Goal: Transaction & Acquisition: Book appointment/travel/reservation

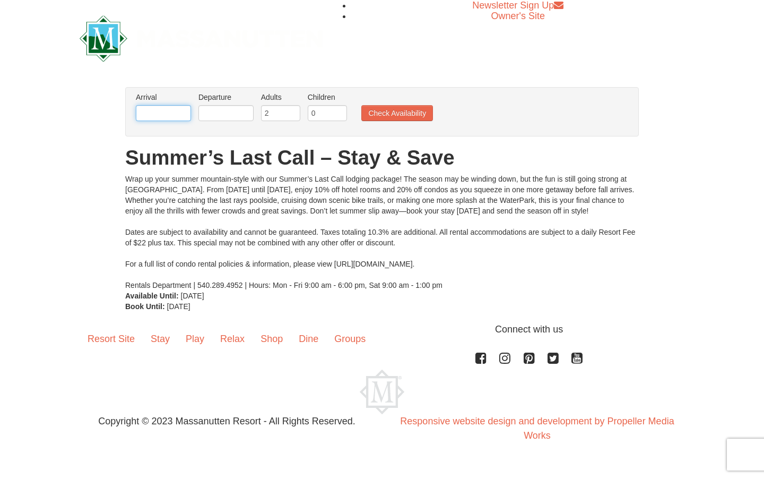
click at [176, 112] on input "text" at bounding box center [163, 113] width 55 height 16
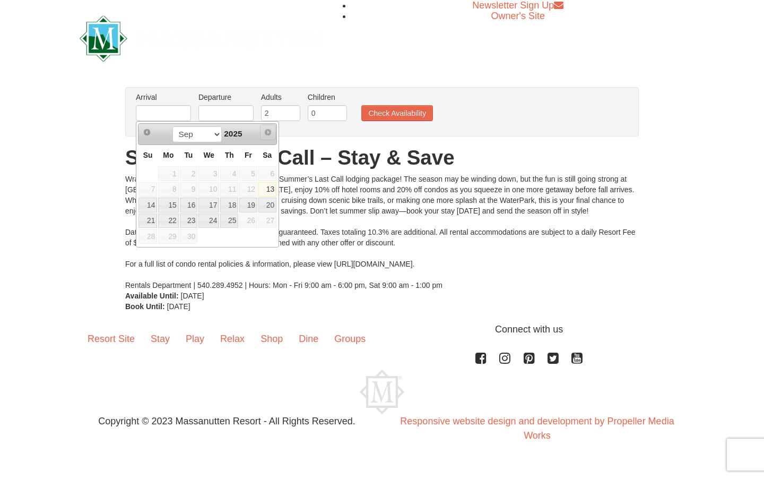
click at [270, 132] on span "Next" at bounding box center [268, 132] width 8 height 8
click at [250, 204] on link "19" at bounding box center [248, 204] width 18 height 15
type input "[DATE]"
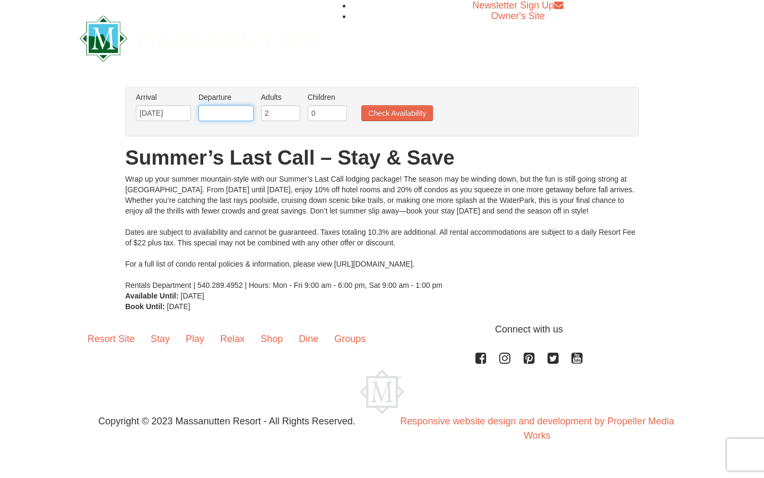
click at [237, 110] on input "text" at bounding box center [225, 113] width 55 height 16
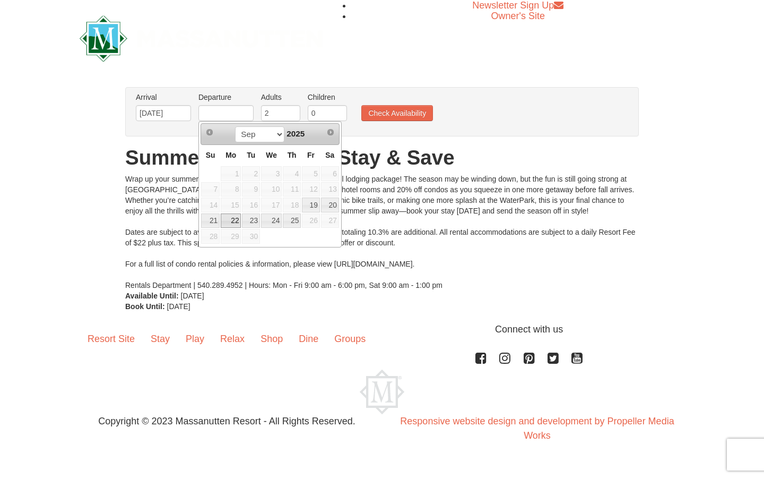
click at [231, 224] on link "22" at bounding box center [231, 220] width 20 height 15
type input "[DATE]"
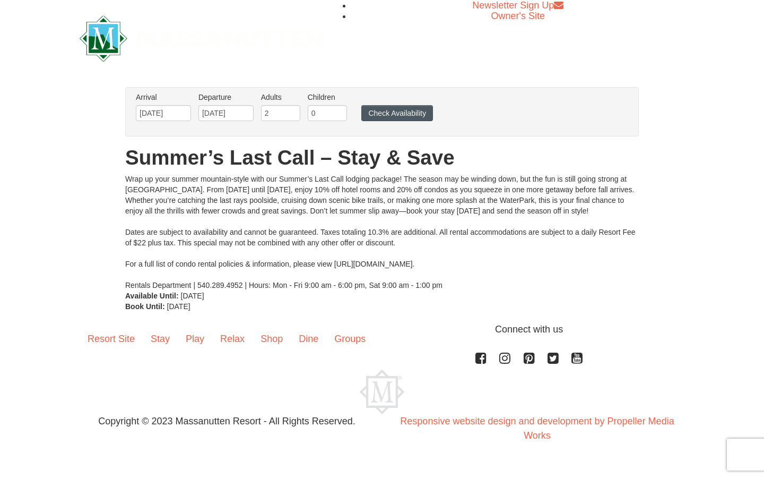
click at [396, 111] on button "Check Availability" at bounding box center [397, 113] width 72 height 16
click at [337, 111] on input "1" at bounding box center [327, 113] width 39 height 16
click at [337, 111] on input "2" at bounding box center [327, 113] width 39 height 16
type input "3"
click at [337, 111] on input "3" at bounding box center [327, 113] width 39 height 16
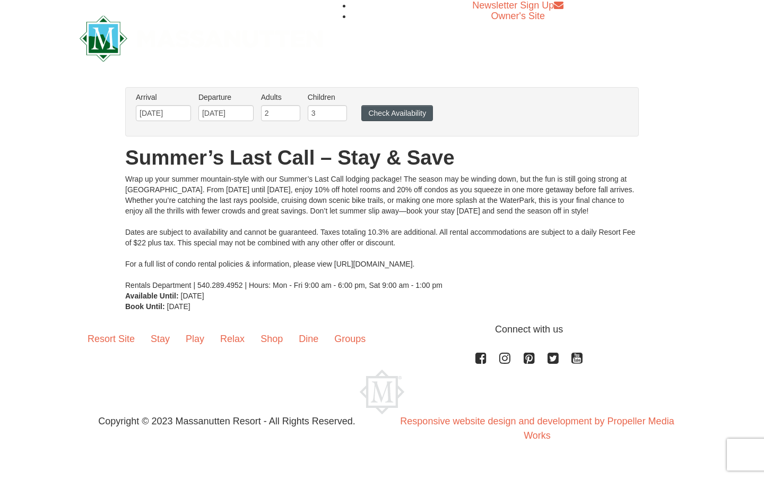
click at [384, 120] on button "Check Availability" at bounding box center [397, 113] width 72 height 16
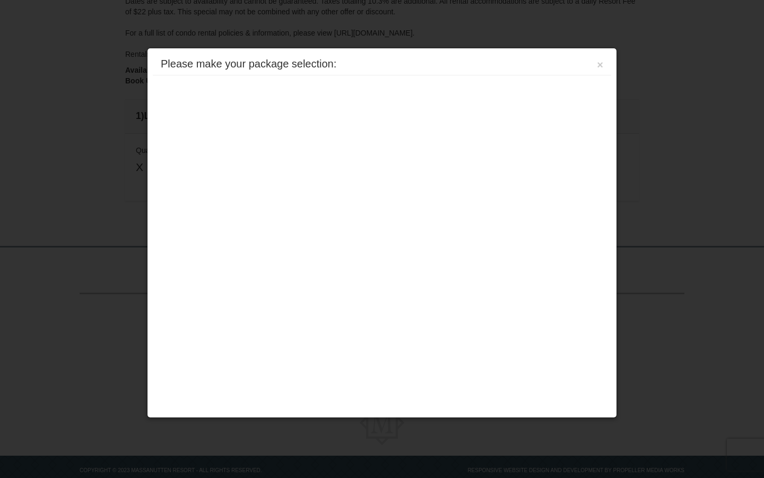
scroll to position [227, 0]
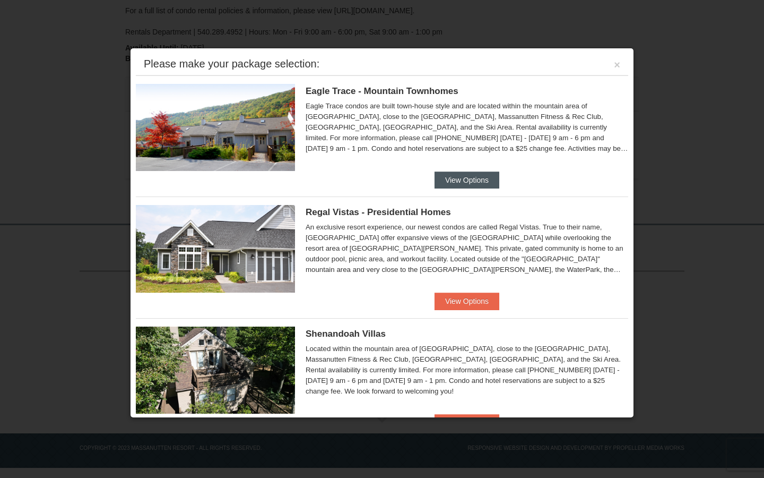
click at [488, 180] on button "View Options" at bounding box center [467, 179] width 65 height 17
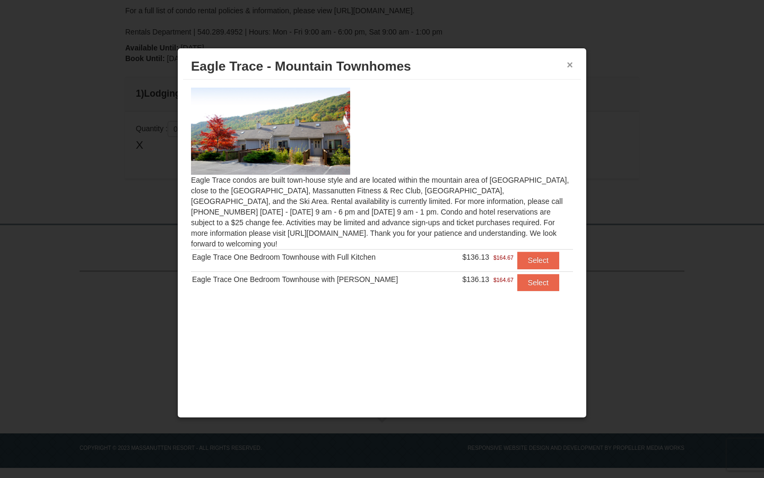
click at [570, 66] on button "×" at bounding box center [570, 64] width 6 height 11
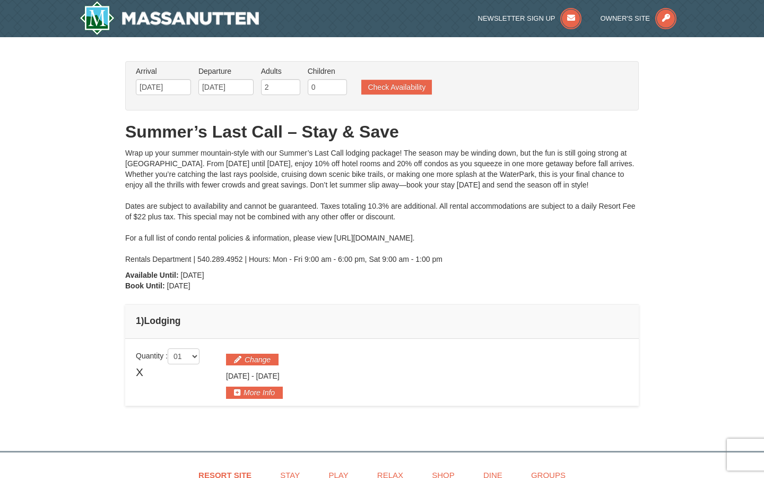
scroll to position [0, 0]
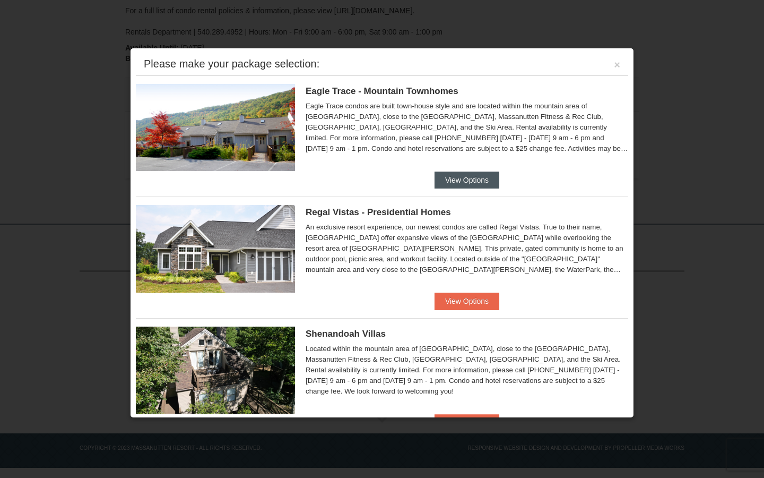
click at [461, 178] on button "View Options" at bounding box center [467, 179] width 65 height 17
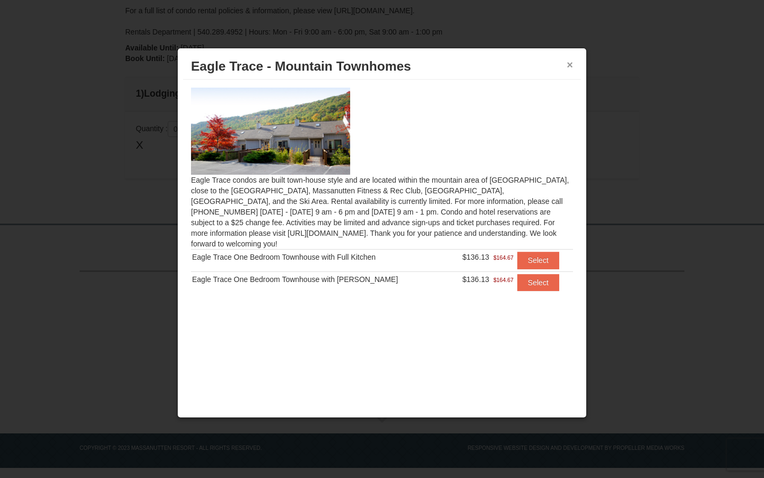
click at [570, 65] on button "×" at bounding box center [570, 64] width 6 height 11
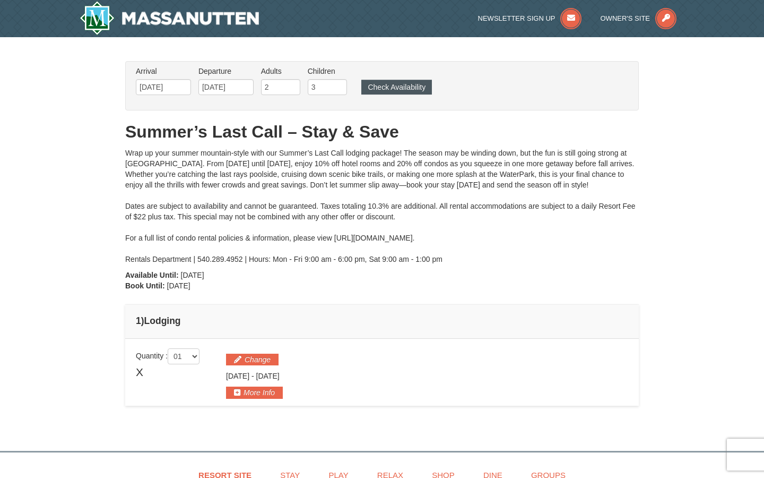
click at [383, 88] on button "Check Availability" at bounding box center [396, 87] width 71 height 15
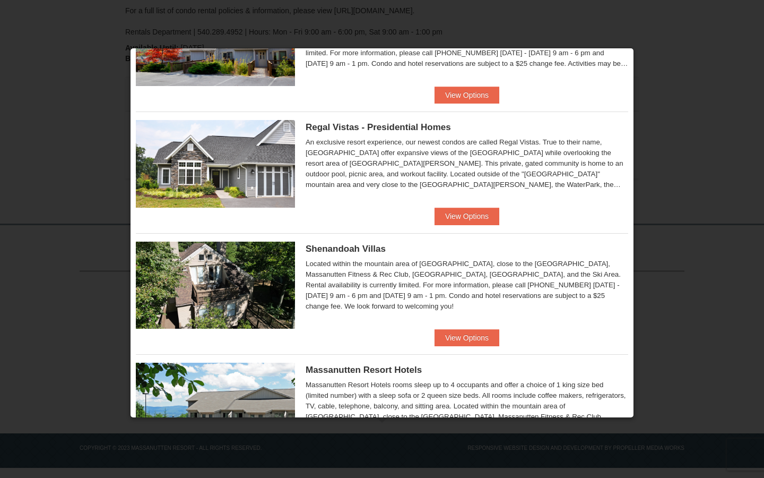
scroll to position [86, 0]
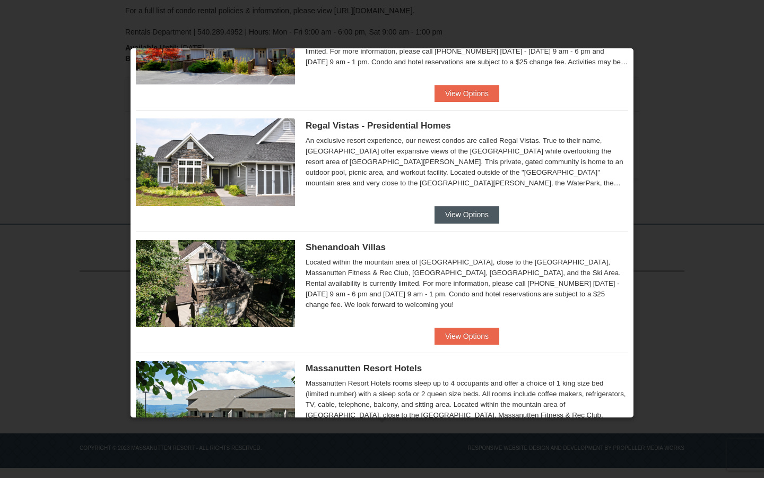
click at [471, 215] on button "View Options" at bounding box center [467, 214] width 65 height 17
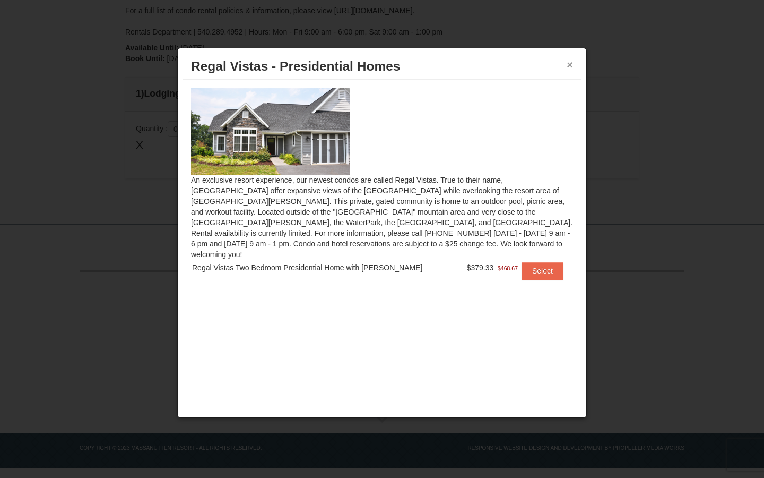
click at [568, 67] on button "×" at bounding box center [570, 64] width 6 height 11
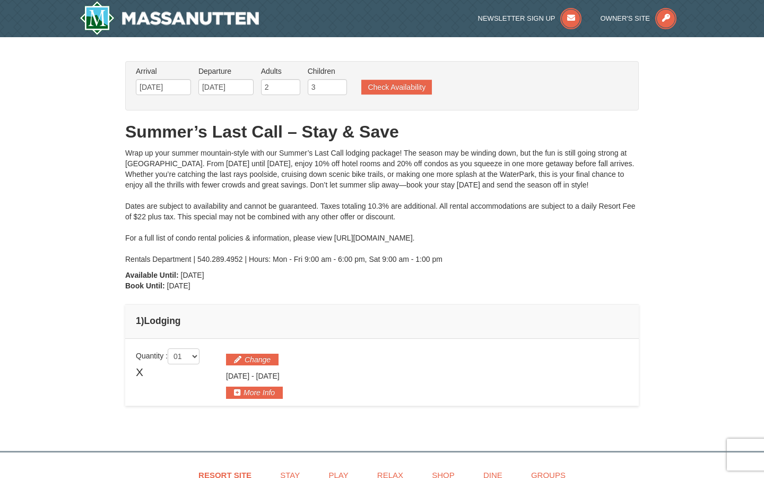
scroll to position [0, 0]
